Goal: Register for event/course

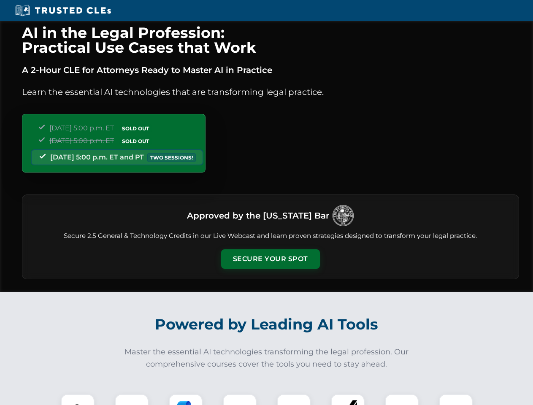
click at [270, 259] on button "Secure Your Spot" at bounding box center [270, 258] width 99 height 19
click at [78, 399] on img at bounding box center [77, 411] width 24 height 24
click at [132, 399] on div at bounding box center [132, 411] width 34 height 34
click at [186, 399] on div at bounding box center [186, 411] width 34 height 34
click at [240, 399] on img at bounding box center [240, 411] width 24 height 24
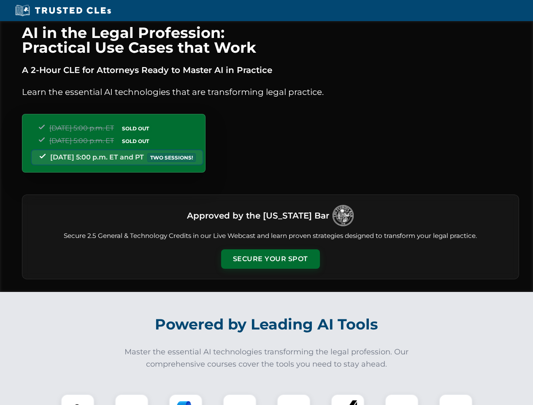
click at [294, 399] on div at bounding box center [294, 411] width 34 height 34
click at [348, 399] on div at bounding box center [348, 411] width 34 height 34
click at [402, 399] on img at bounding box center [402, 411] width 24 height 24
